Goal: Entertainment & Leisure: Consume media (video, audio)

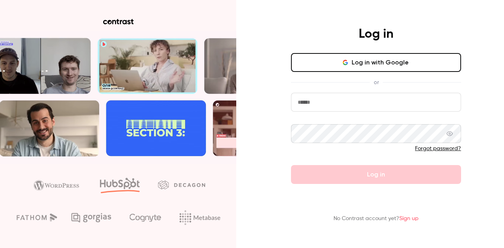
click at [375, 65] on button "Log in with Google" at bounding box center [376, 62] width 170 height 19
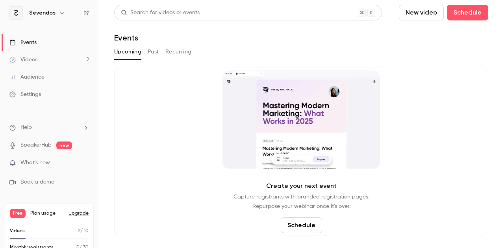
click at [43, 61] on link "Videos 2" at bounding box center [49, 59] width 98 height 17
